Goal: Navigation & Orientation: Find specific page/section

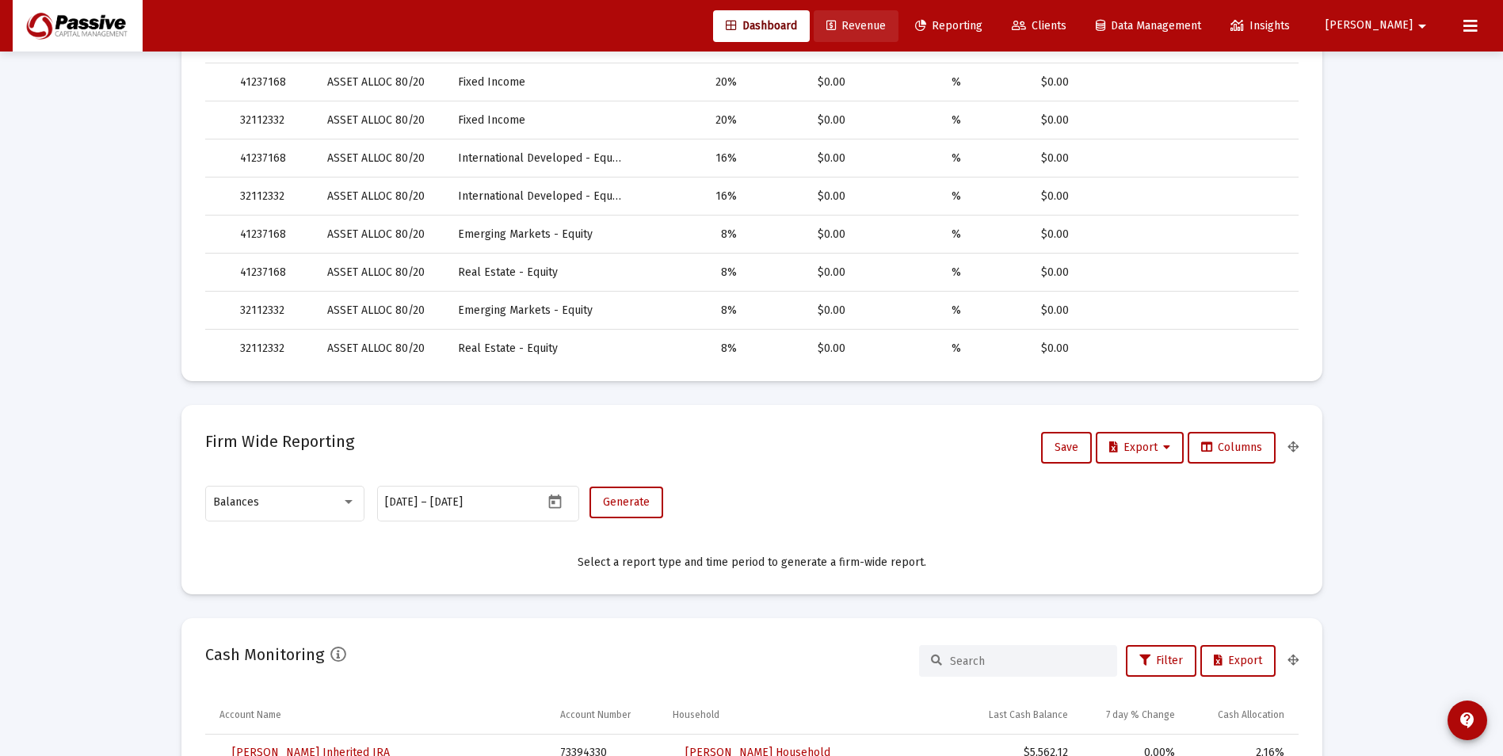
click at [899, 17] on link "Revenue" at bounding box center [856, 26] width 85 height 32
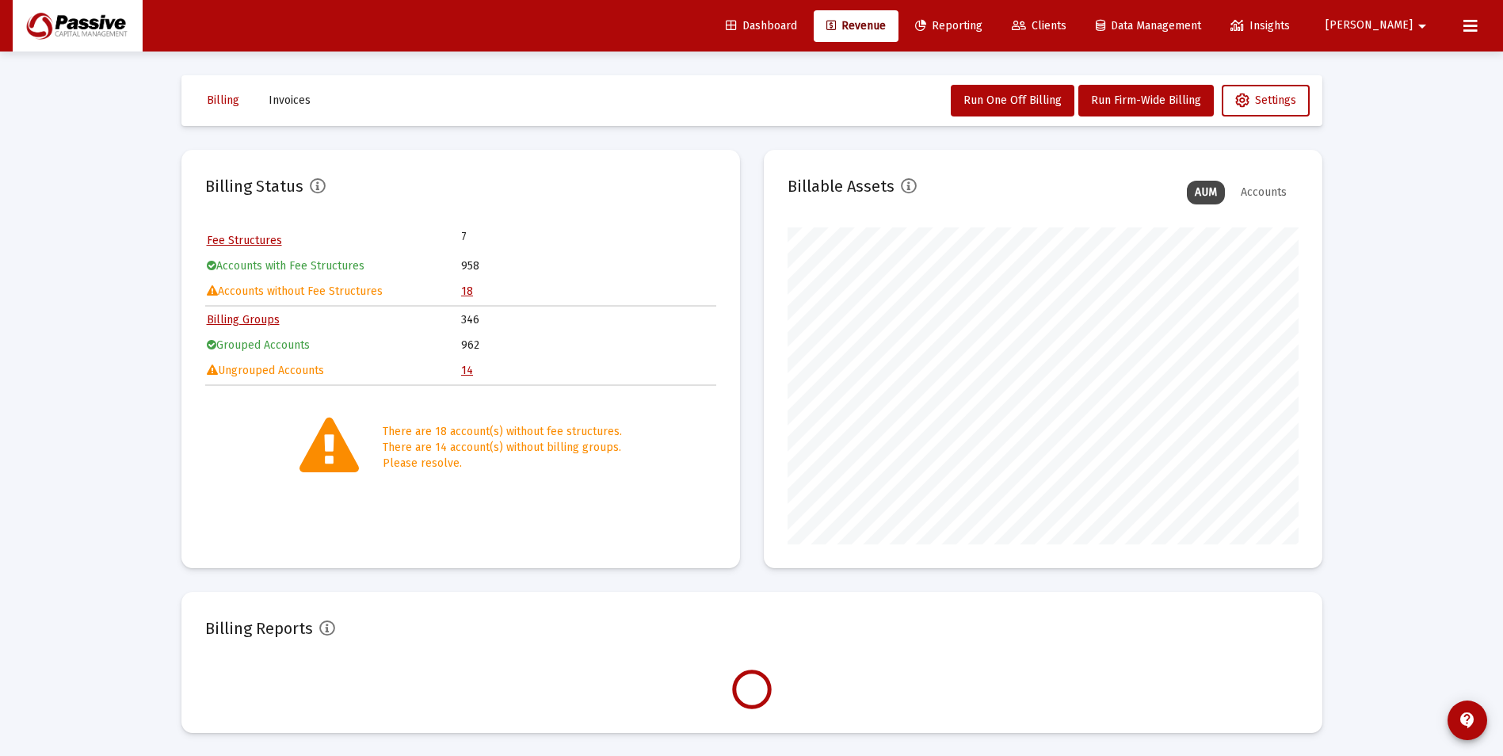
scroll to position [317, 511]
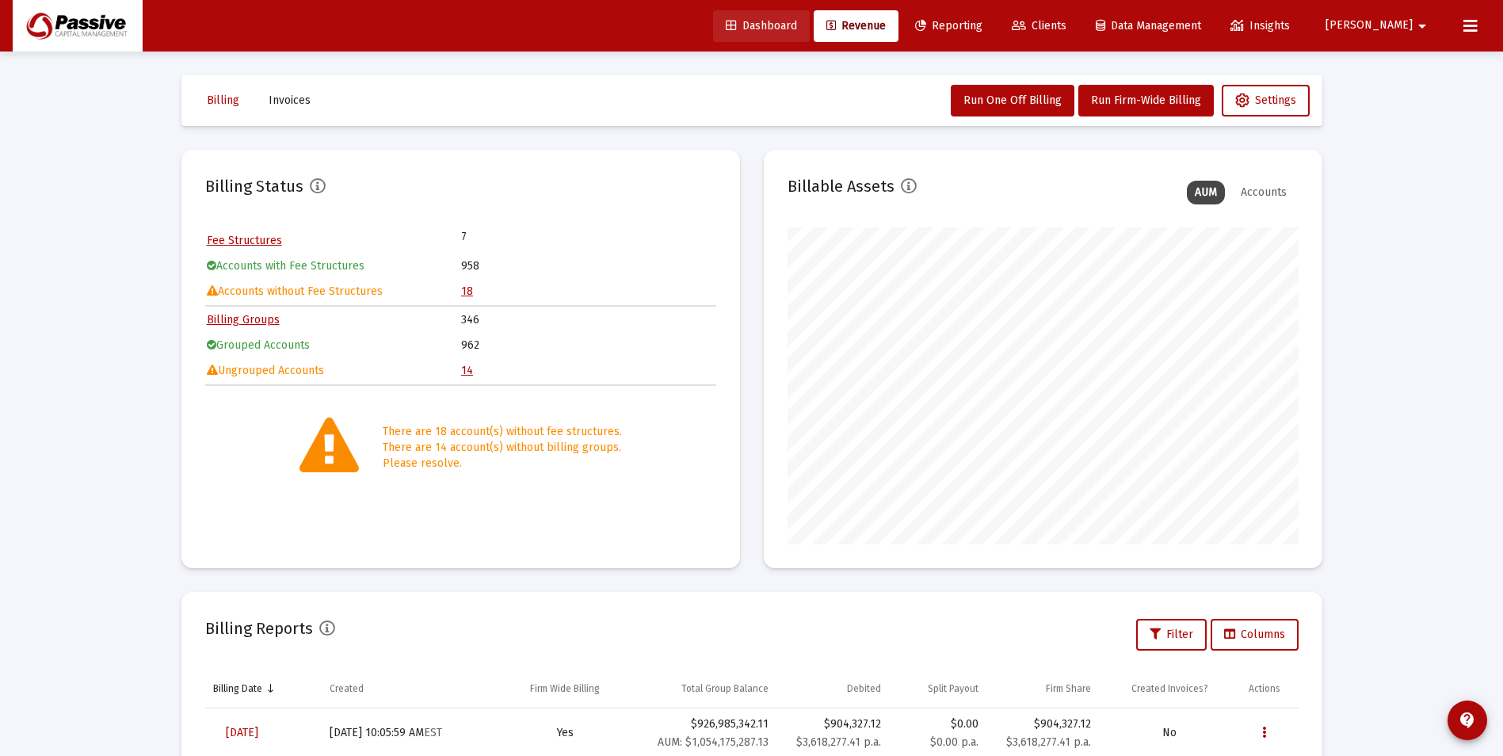
click at [810, 34] on link "Dashboard" at bounding box center [761, 26] width 97 height 32
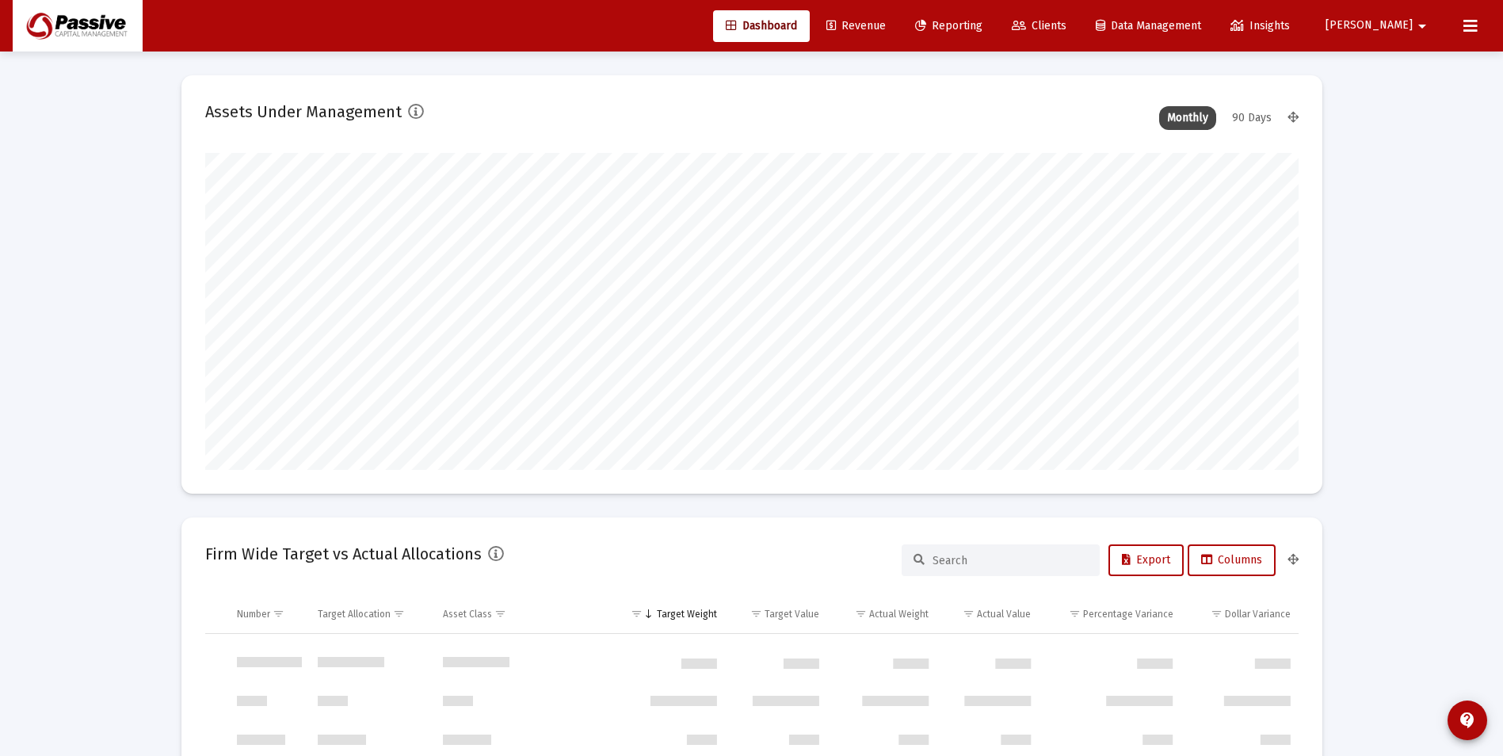
scroll to position [792071, 791799]
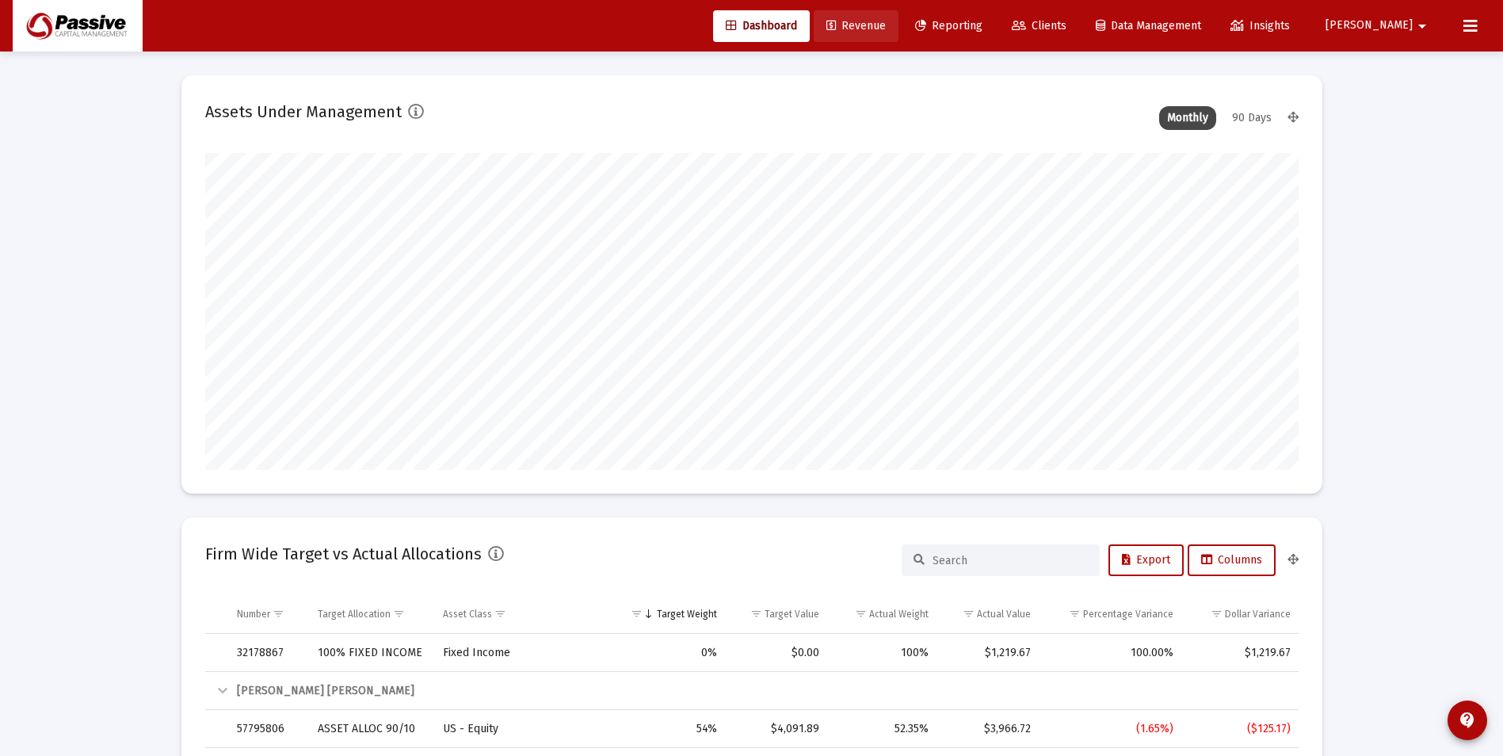
click at [899, 36] on link "Revenue" at bounding box center [856, 26] width 85 height 32
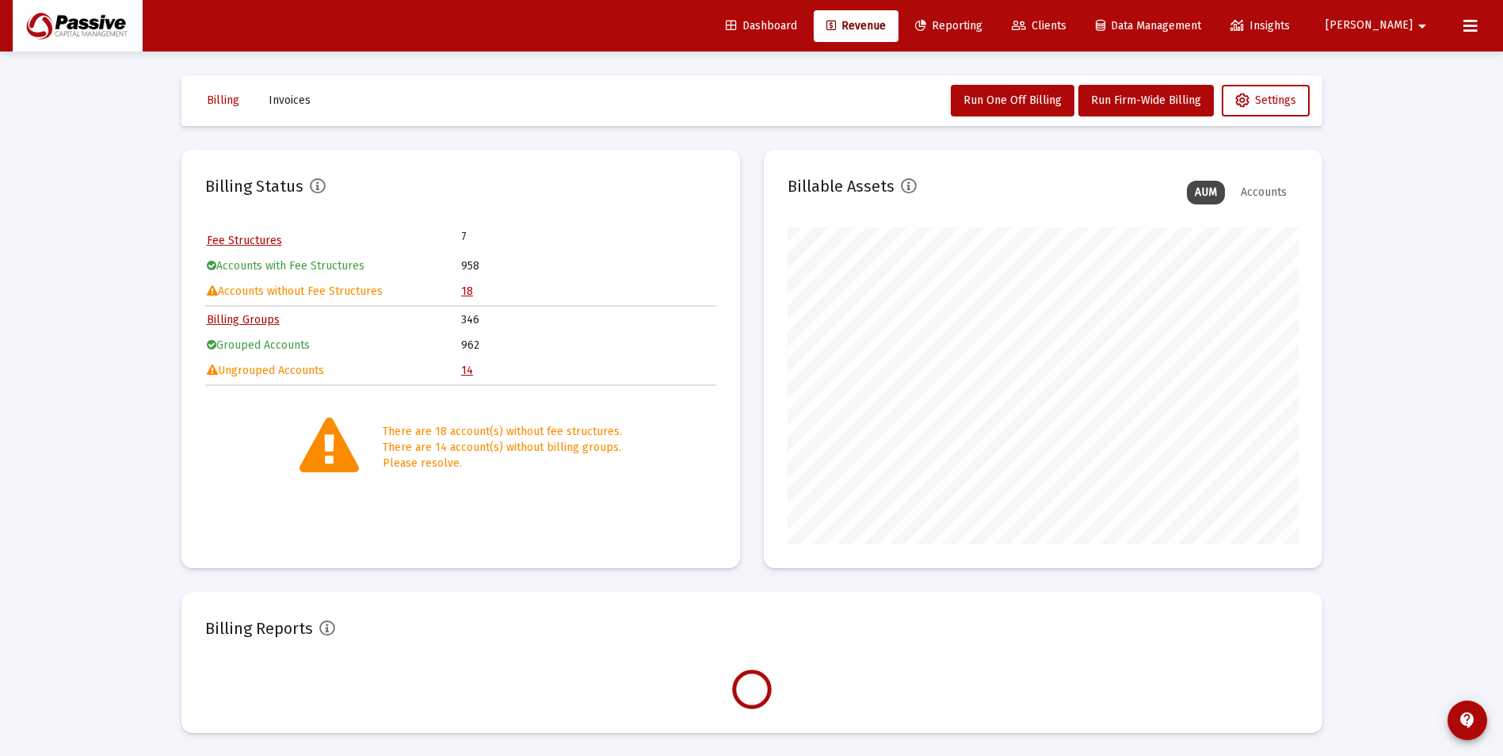
scroll to position [317, 511]
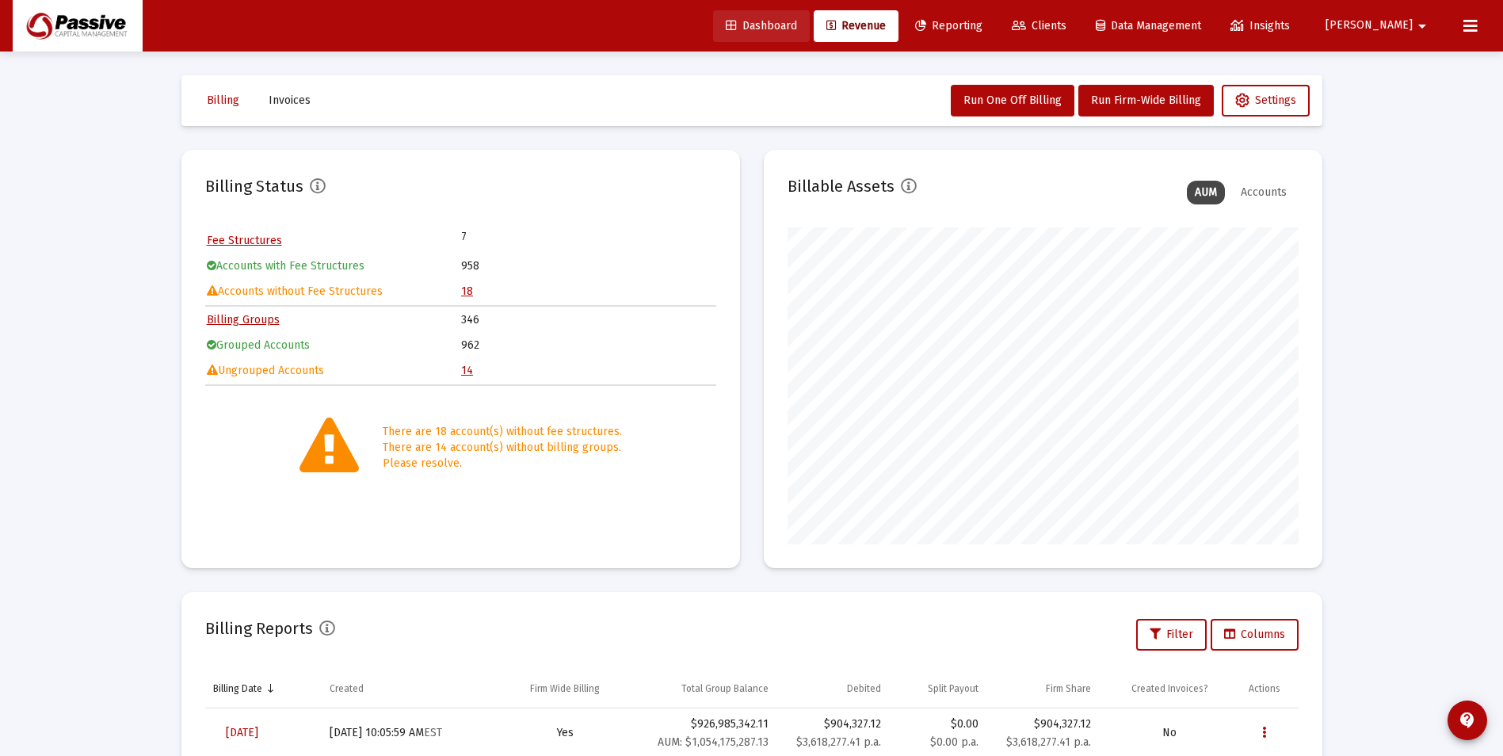
drag, startPoint x: 826, startPoint y: 29, endPoint x: 835, endPoint y: 63, distance: 35.4
click at [797, 29] on span "Dashboard" at bounding box center [761, 25] width 71 height 13
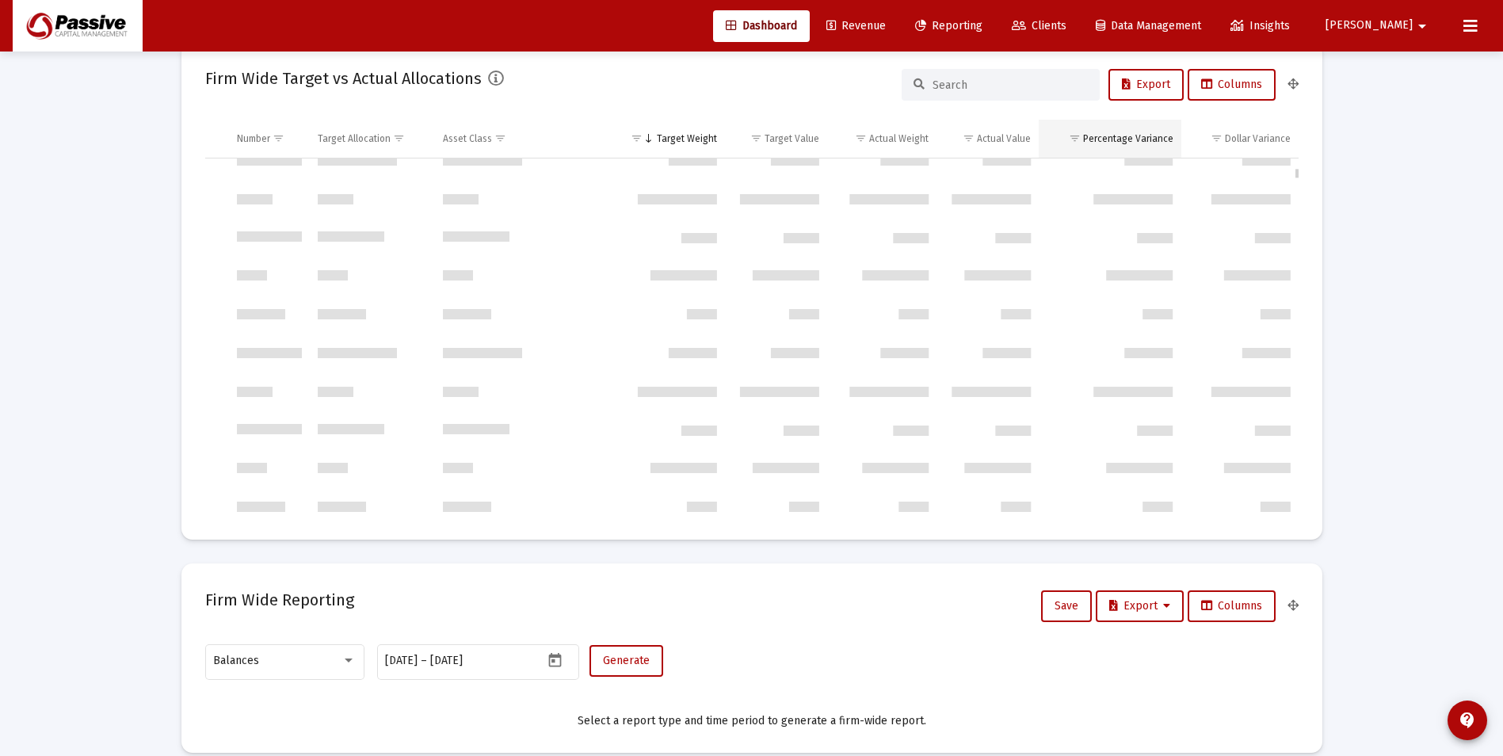
scroll to position [5404, 0]
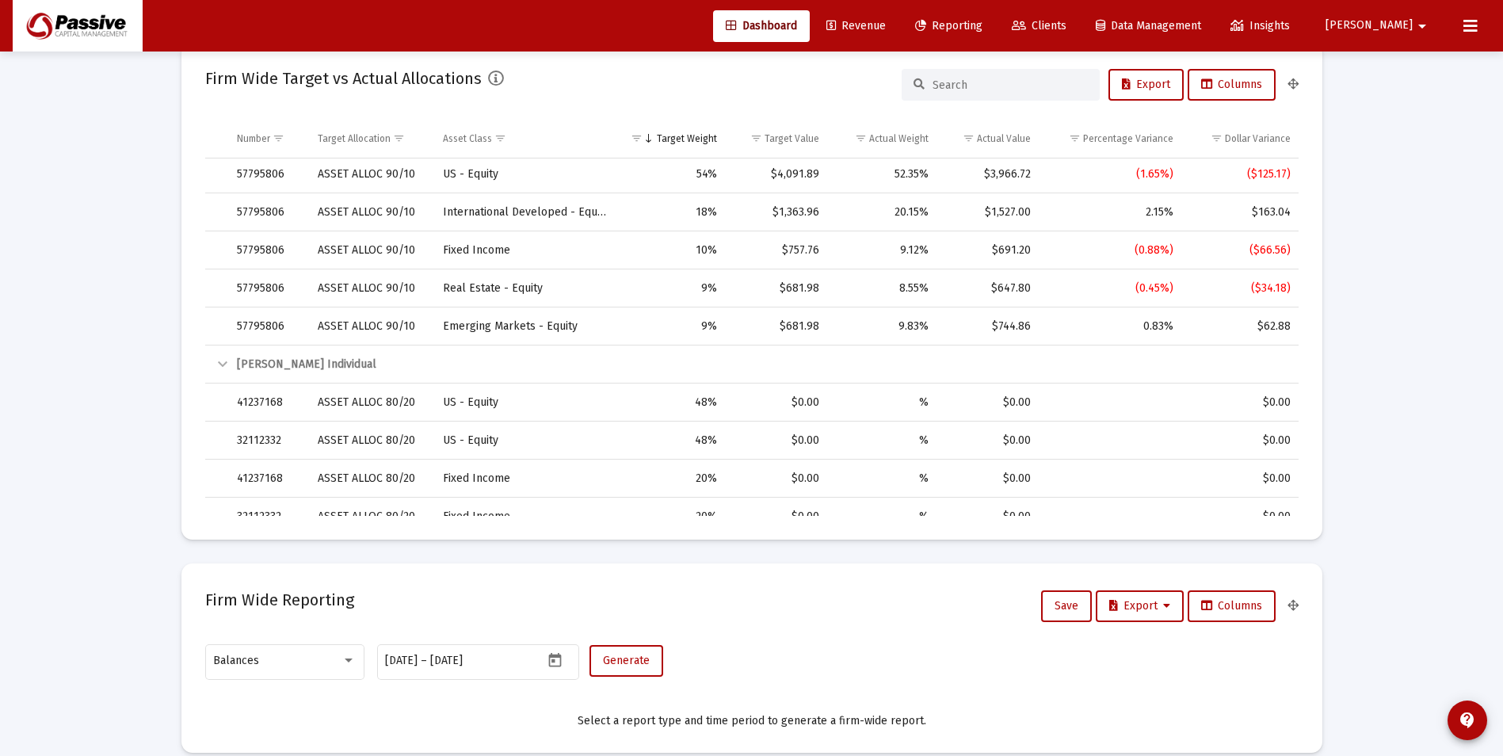
click at [983, 22] on span "Reporting" at bounding box center [948, 25] width 67 height 13
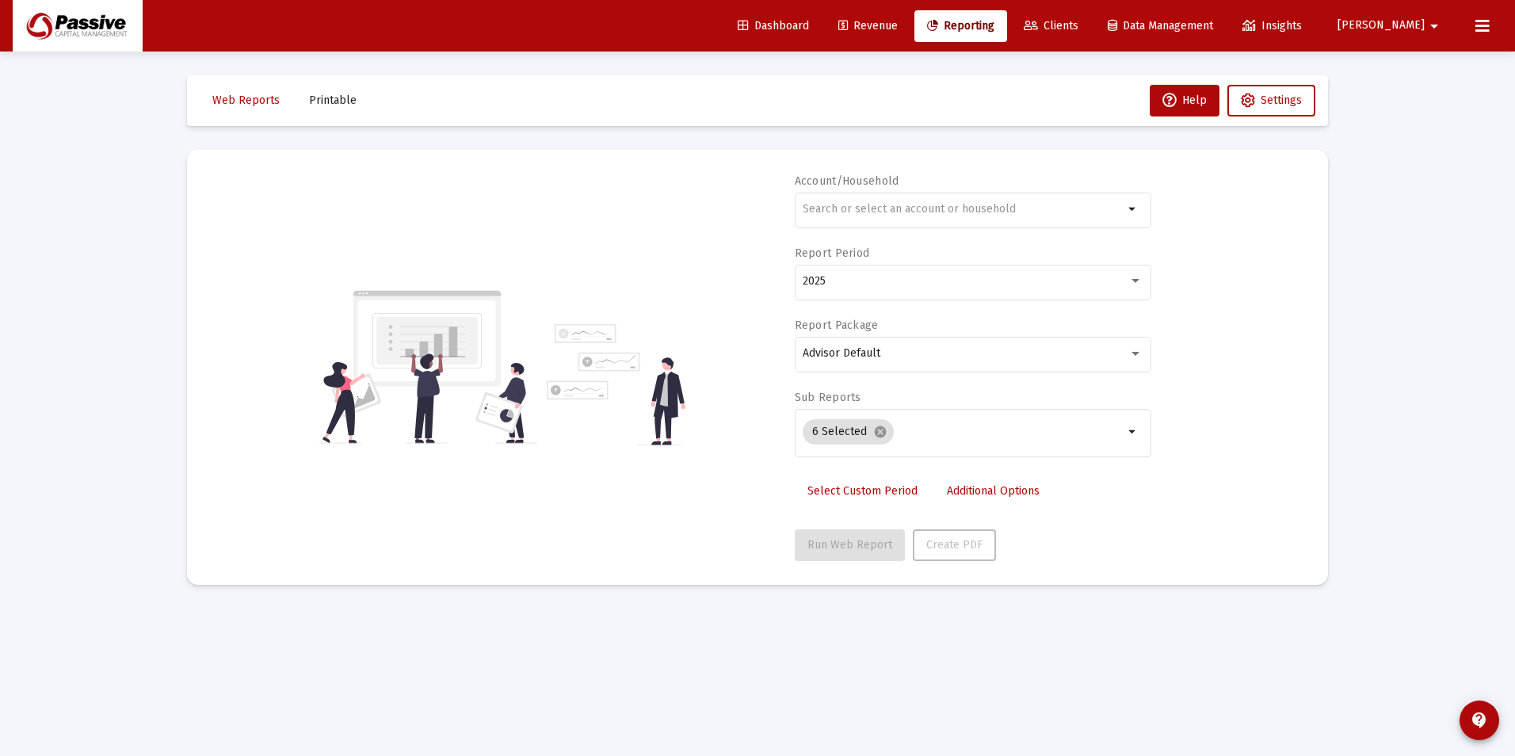
click at [898, 29] on span "Revenue" at bounding box center [867, 25] width 59 height 13
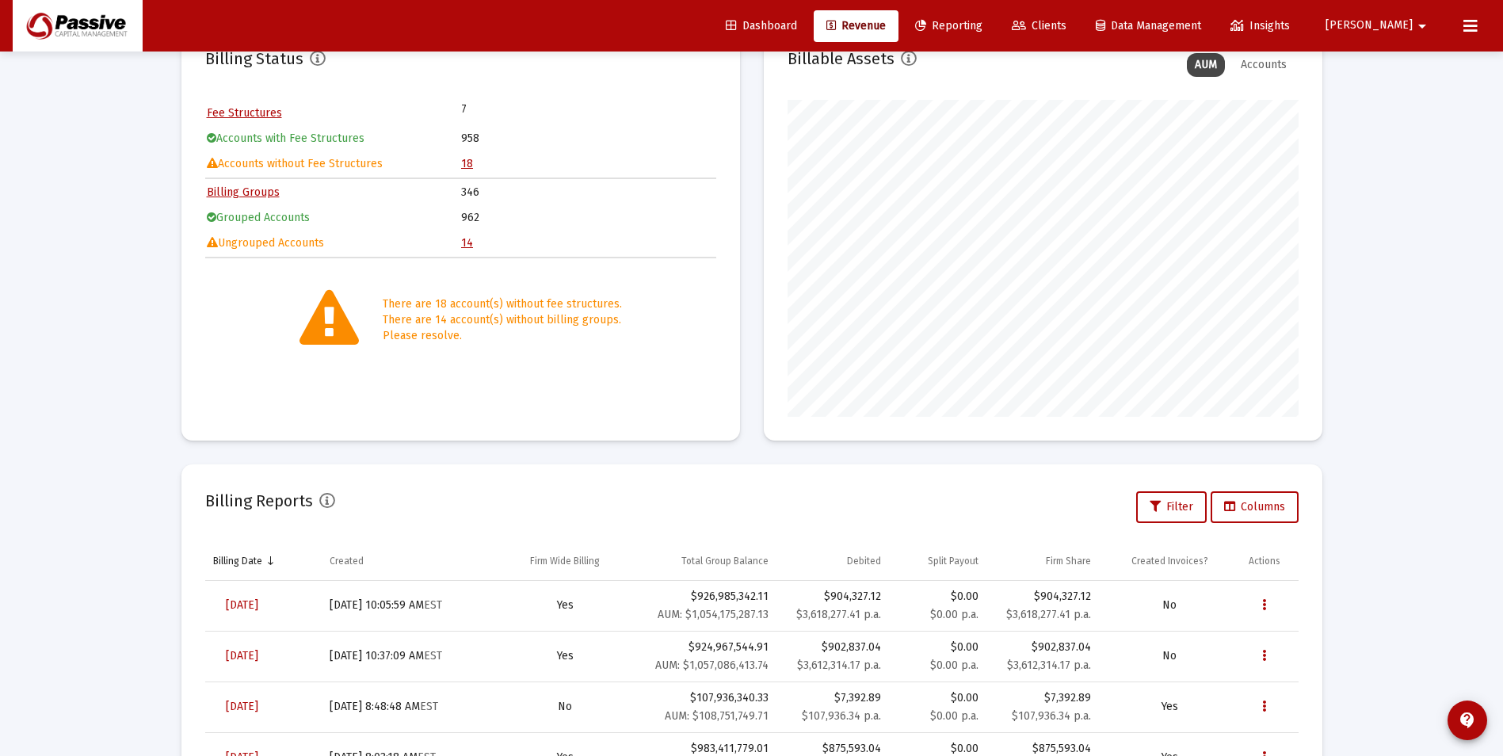
scroll to position [298, 0]
